Goal: Information Seeking & Learning: Learn about a topic

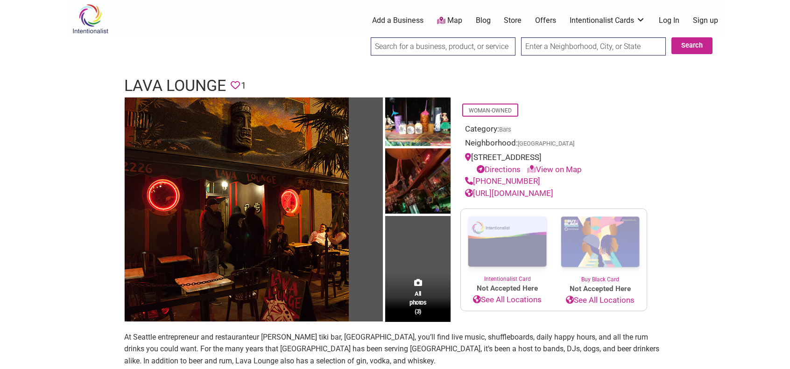
click at [416, 261] on td "All photos (3)" at bounding box center [417, 210] width 65 height 224
click at [421, 305] on span "All photos (3)" at bounding box center [417, 302] width 17 height 27
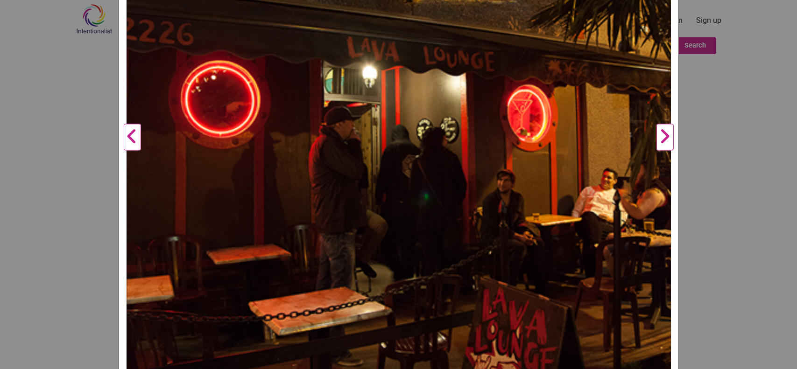
scroll to position [311, 0]
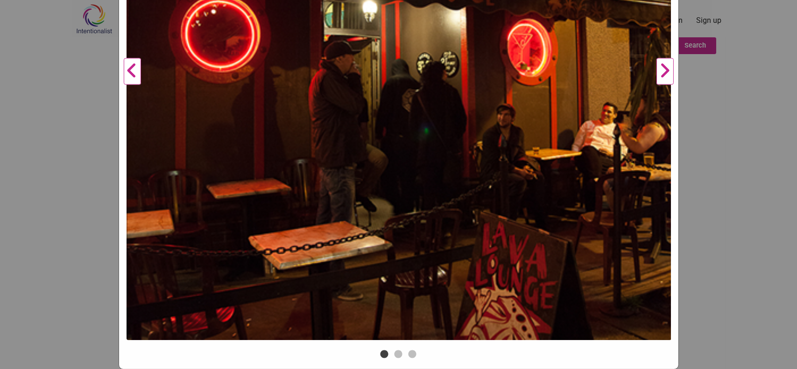
click at [652, 66] on button "Next" at bounding box center [665, 72] width 26 height 552
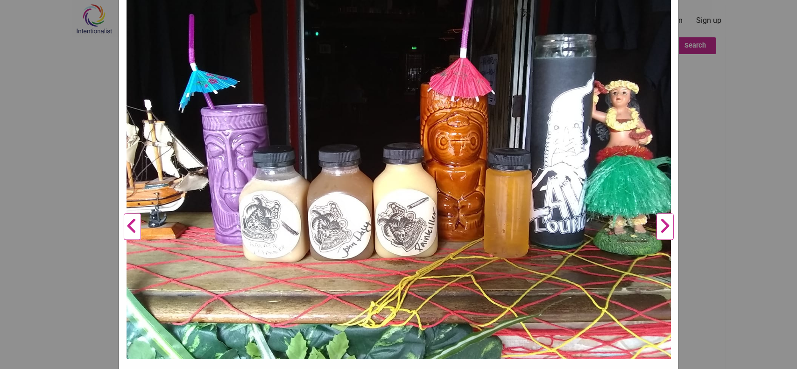
scroll to position [147, 0]
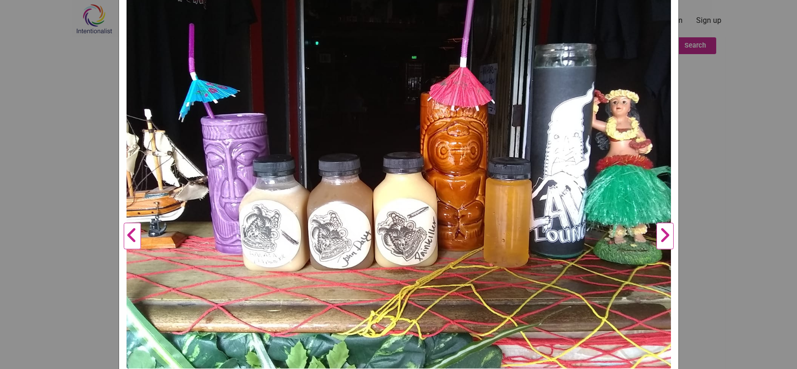
click at [664, 239] on button "Next" at bounding box center [665, 236] width 26 height 552
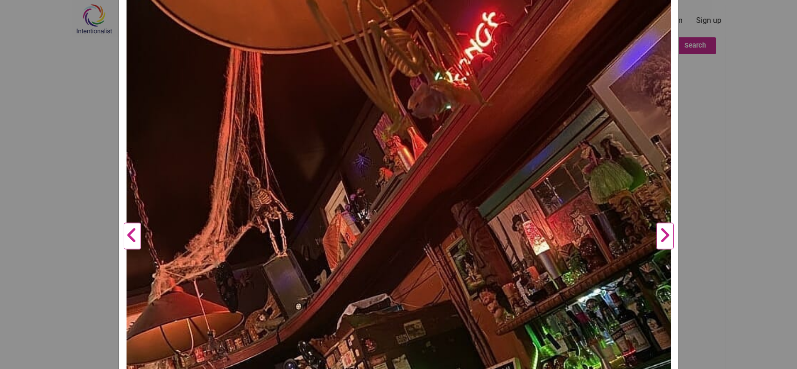
click at [434, 212] on img at bounding box center [398, 232] width 545 height 545
click at [452, 197] on img at bounding box center [398, 232] width 545 height 545
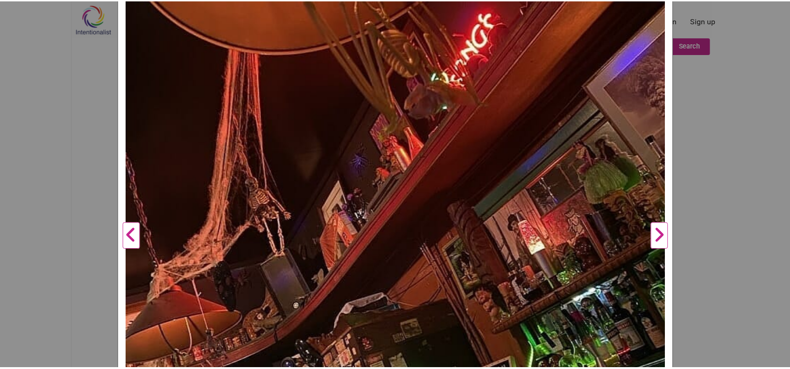
scroll to position [0, 0]
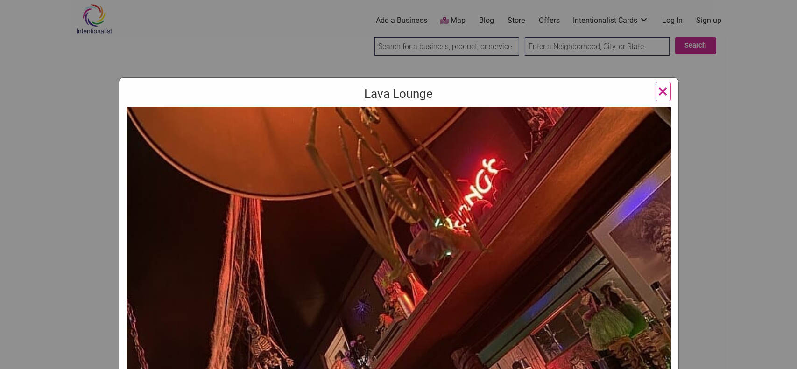
click at [651, 94] on h3 "Lava Lounge" at bounding box center [398, 93] width 544 height 17
click at [659, 92] on span "×" at bounding box center [663, 91] width 10 height 22
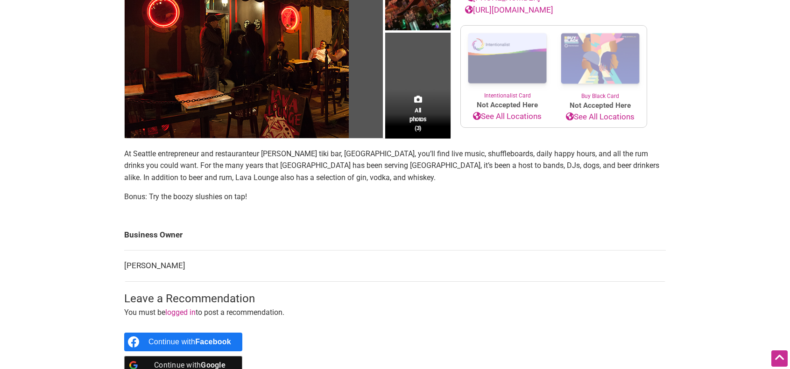
scroll to position [183, 0]
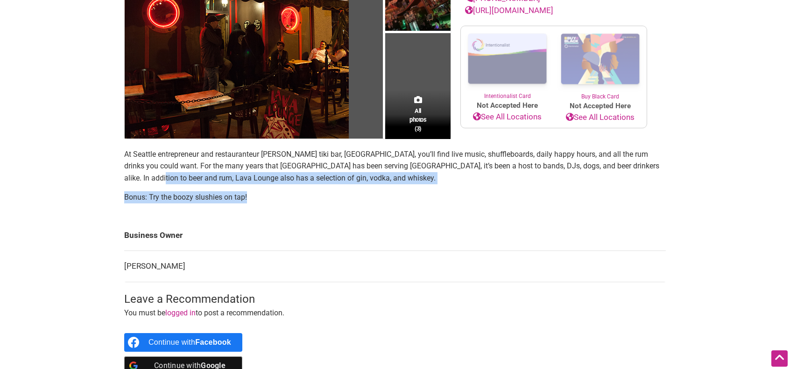
drag, startPoint x: 255, startPoint y: 203, endPoint x: 123, endPoint y: 173, distance: 135.5
click at [123, 173] on div "All photos (3) Woman-Owned Category: Bars Neighborhood: [GEOGRAPHIC_DATA] [STRE…" at bounding box center [395, 152] width 560 height 476
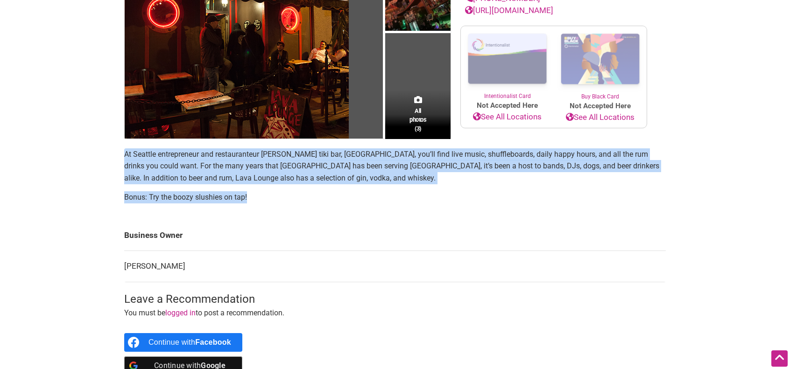
drag, startPoint x: 263, startPoint y: 196, endPoint x: 115, endPoint y: 154, distance: 153.9
click at [115, 153] on div "All photos (3) Woman-Owned Category: Bars Neighborhood: [GEOGRAPHIC_DATA] [STRE…" at bounding box center [395, 152] width 560 height 476
copy section "At Seattle entrepreneur and restauranteur [PERSON_NAME] tiki bar, [GEOGRAPHIC_D…"
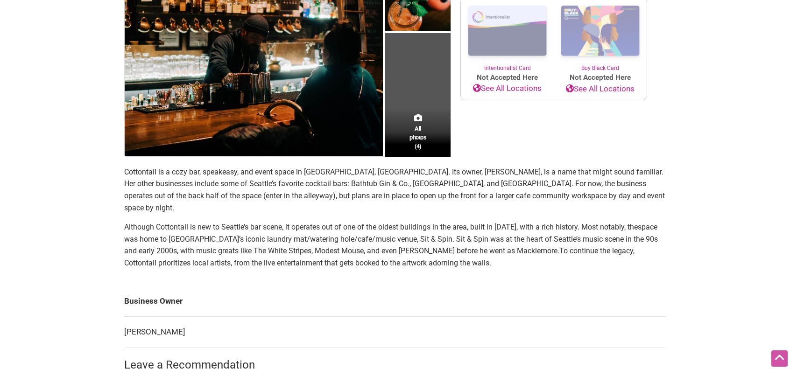
scroll to position [197, 0]
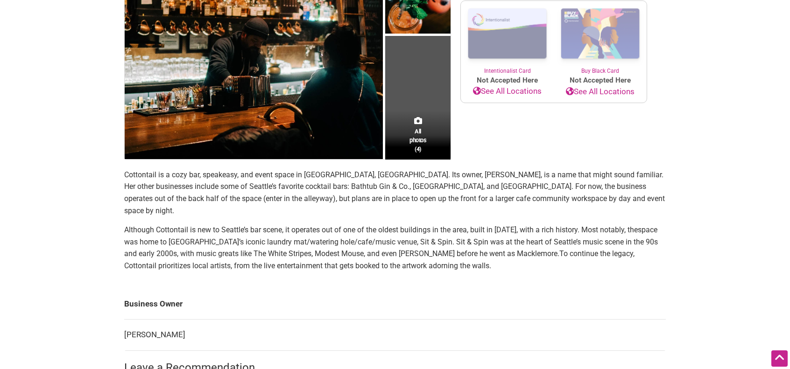
drag, startPoint x: 606, startPoint y: 250, endPoint x: 120, endPoint y: 176, distance: 491.6
click at [120, 176] on div "All photos (4) Woman-Owned Category: Bars Neighborhood: Belltown 2219 4th Ave, …" at bounding box center [395, 179] width 560 height 557
copy section "Cottontail is a cozy bar, speakeasy, and event space in Belltown, Seattle. Its …"
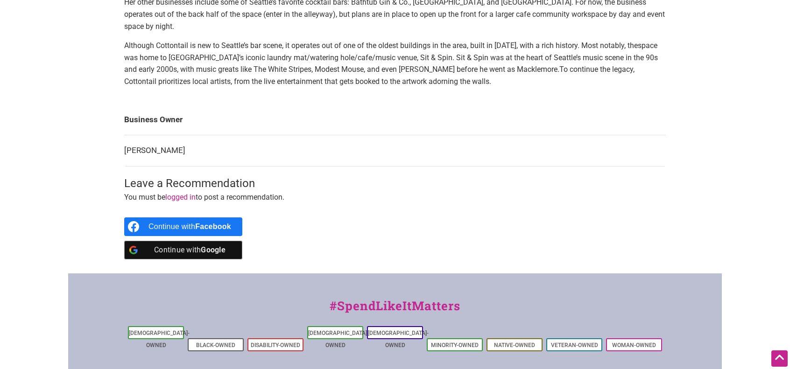
scroll to position [336, 0]
